Goal: Check status: Check status

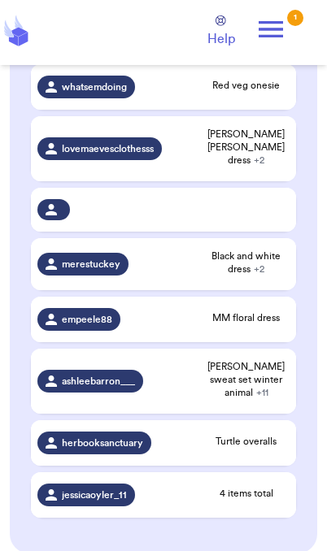
scroll to position [460, 0]
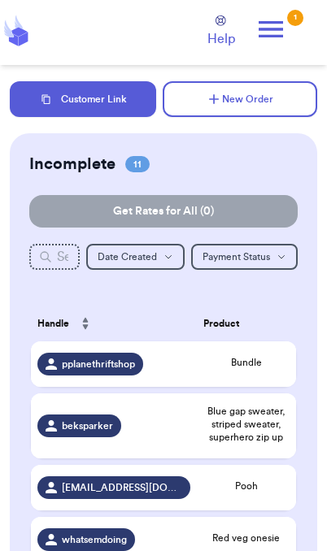
click at [286, 26] on icon at bounding box center [270, 29] width 32 height 32
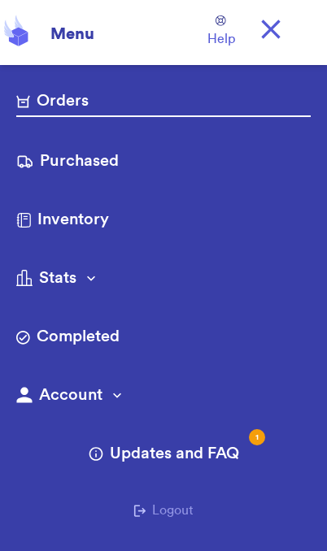
click at [105, 168] on link "Purchased" at bounding box center [163, 162] width 294 height 26
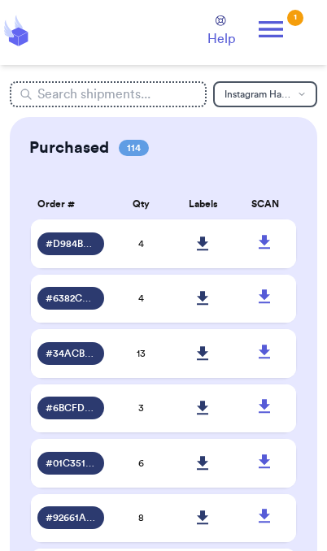
click at [262, 23] on icon at bounding box center [270, 29] width 24 height 16
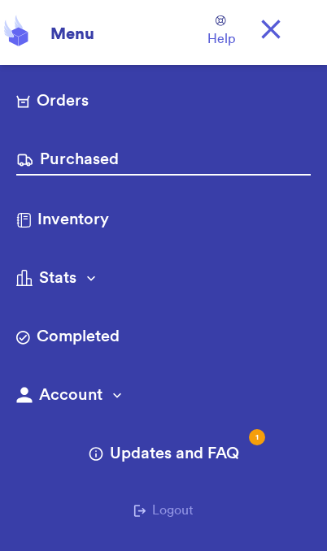
click at [80, 110] on link "Orders" at bounding box center [163, 102] width 294 height 26
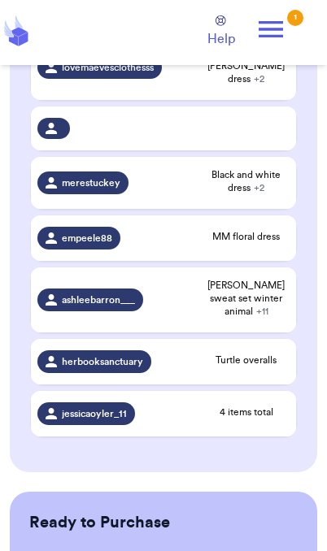
scroll to position [490, 0]
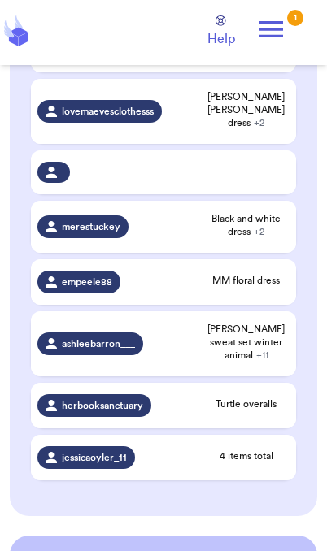
click at [140, 219] on div "merestuckey" at bounding box center [113, 226] width 153 height 23
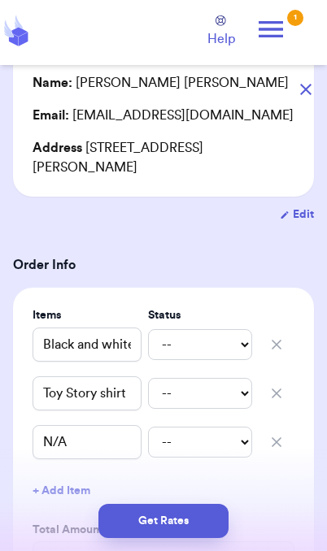
scroll to position [161, 0]
